Goal: Transaction & Acquisition: Obtain resource

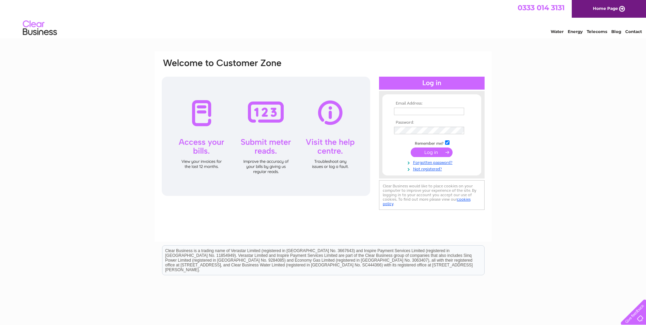
type input "phil@stewardson.co.uk"
click at [429, 150] on input "submit" at bounding box center [432, 152] width 42 height 10
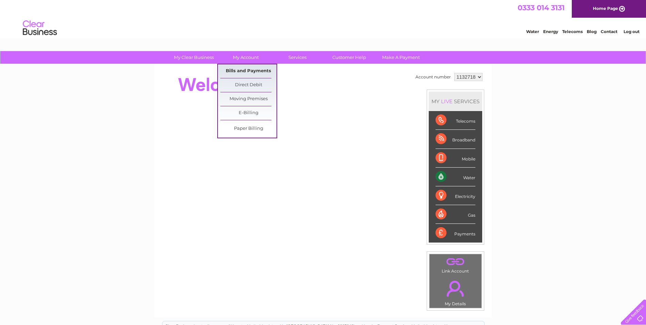
click at [241, 72] on link "Bills and Payments" at bounding box center [248, 71] width 56 height 14
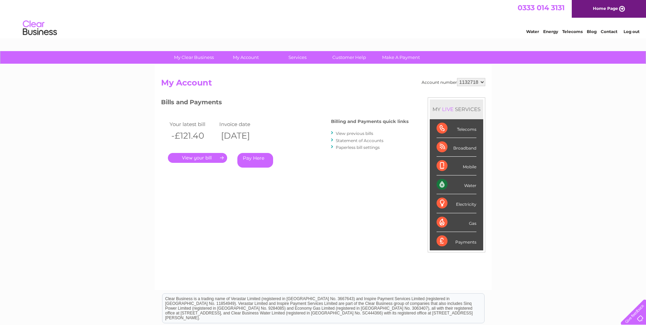
click at [197, 157] on link "." at bounding box center [197, 158] width 59 height 10
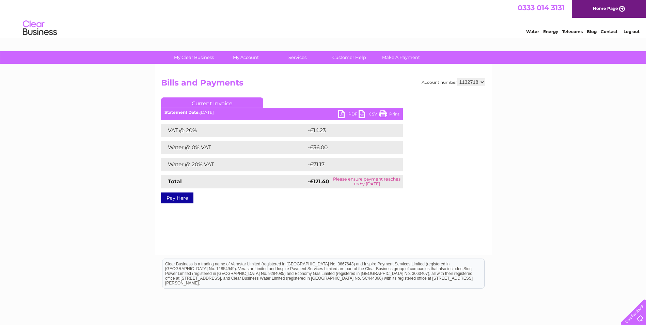
click at [350, 114] on link "PDF" at bounding box center [348, 115] width 20 height 10
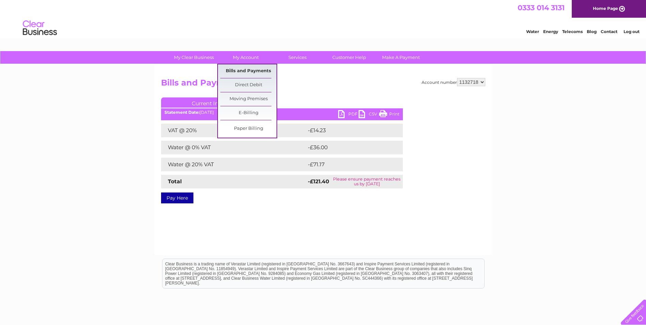
click at [237, 70] on link "Bills and Payments" at bounding box center [248, 71] width 56 height 14
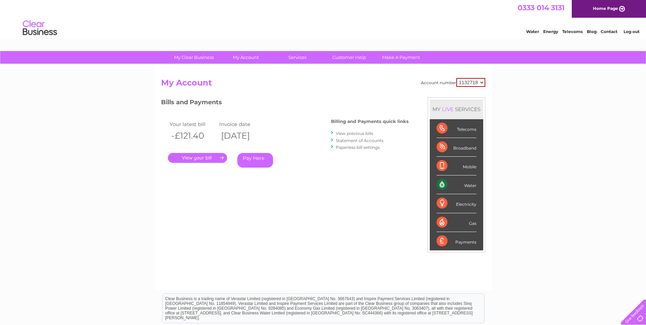
click at [189, 159] on link "." at bounding box center [197, 158] width 59 height 10
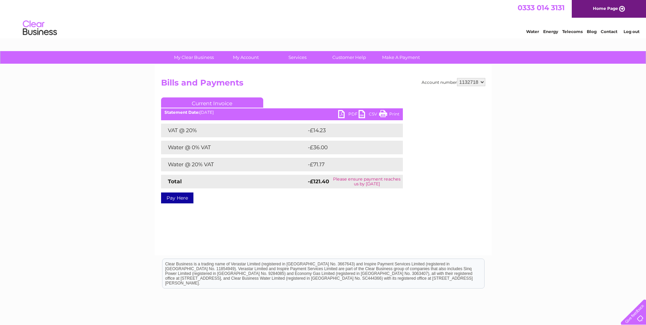
click at [340, 112] on link "PDF" at bounding box center [348, 115] width 20 height 10
